Goal: Information Seeking & Learning: Learn about a topic

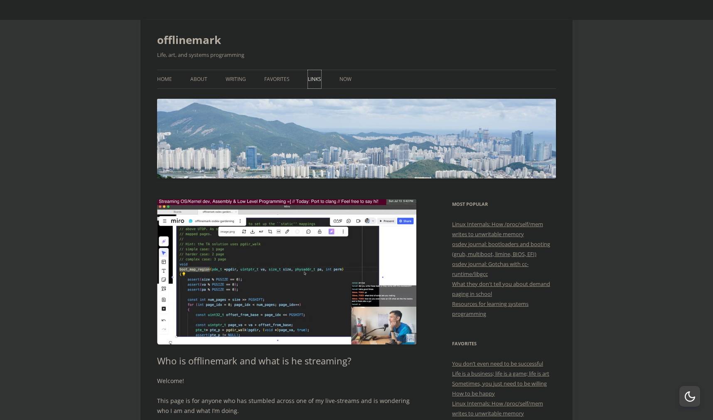
click at [320, 80] on link "Links" at bounding box center [314, 79] width 13 height 18
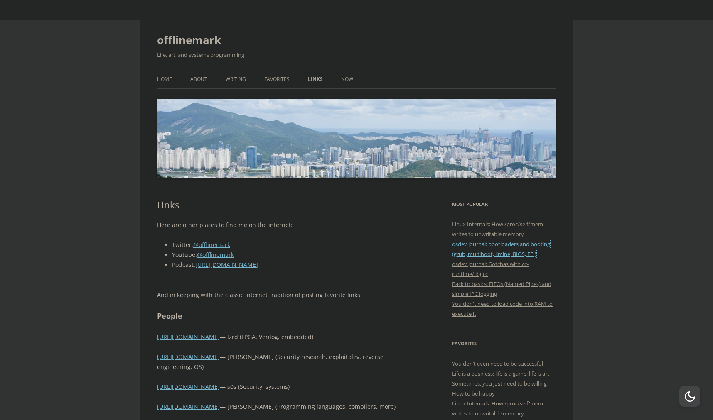
click at [541, 246] on link "osdev journal: bootloaders and booting (grub, multiboot, limine, BIOS, EFI)" at bounding box center [501, 249] width 98 height 17
